Goal: Navigation & Orientation: Find specific page/section

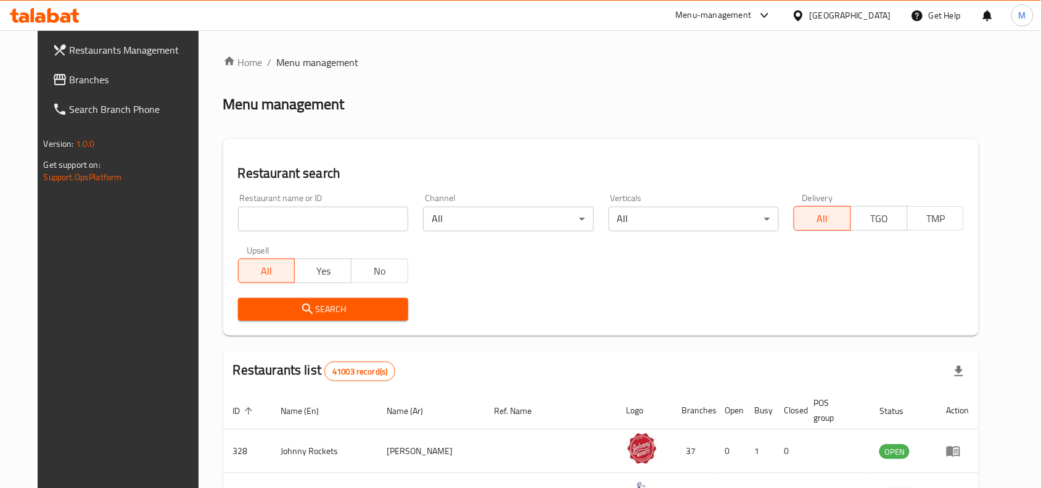
click at [824, 15] on div "United Arab Emirates" at bounding box center [850, 16] width 81 height 14
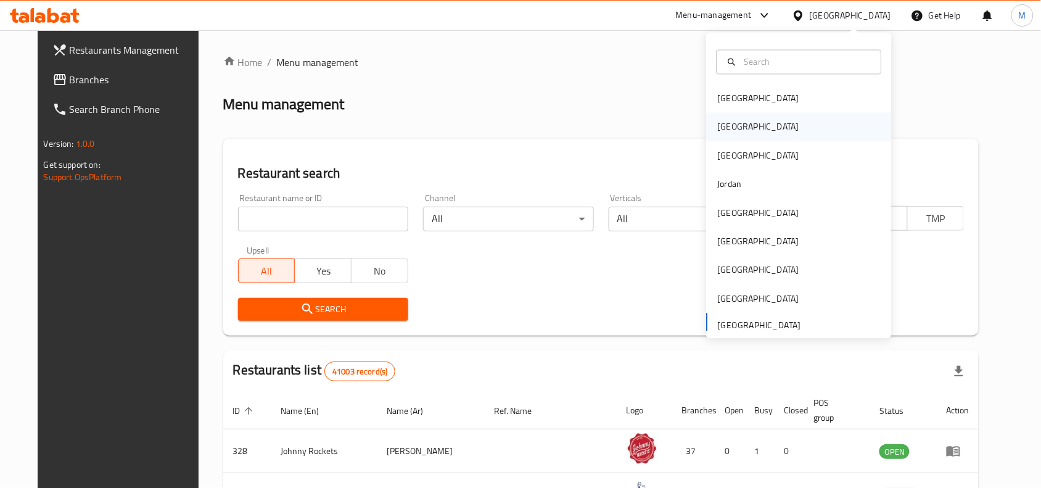
click at [718, 123] on div "[GEOGRAPHIC_DATA]" at bounding box center [758, 127] width 81 height 14
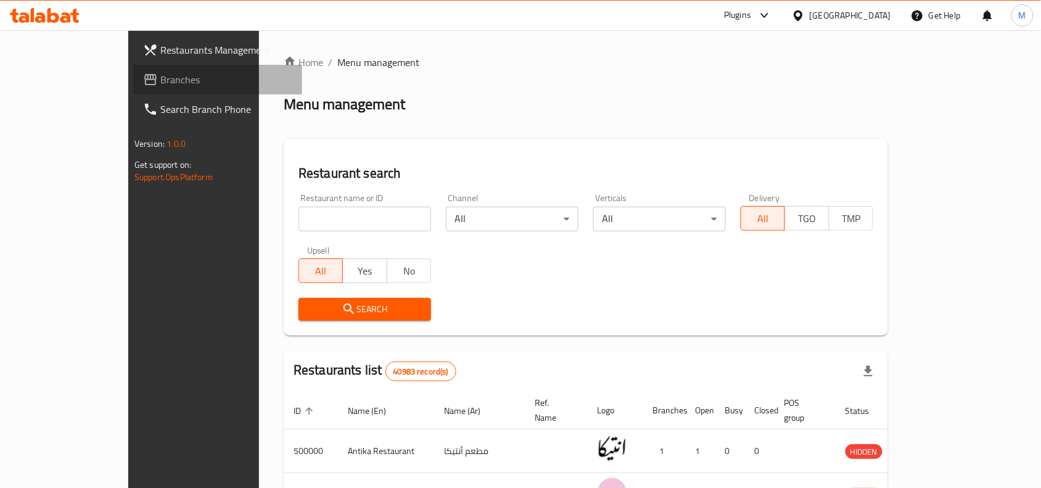
click at [160, 72] on span "Branches" at bounding box center [226, 79] width 132 height 15
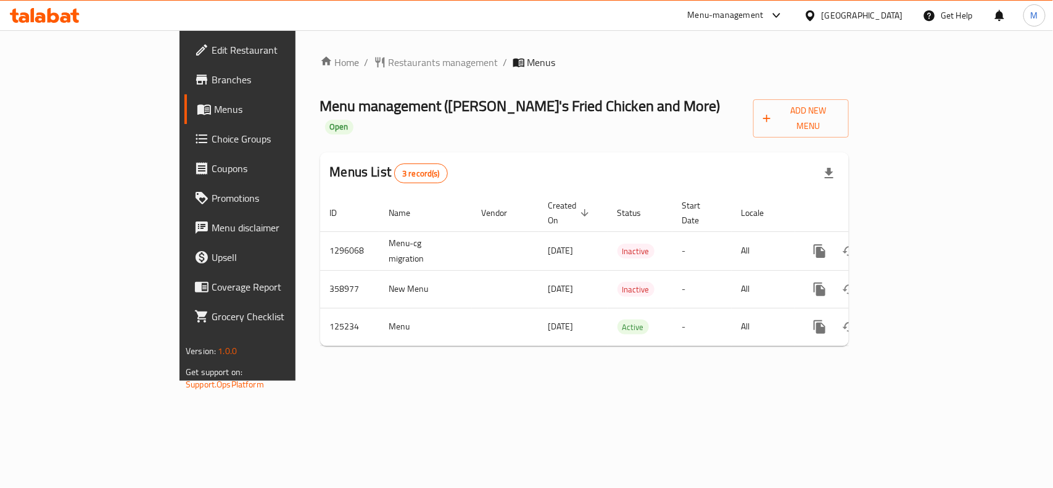
click at [212, 78] on span "Branches" at bounding box center [279, 79] width 134 height 15
